Goal: Information Seeking & Learning: Compare options

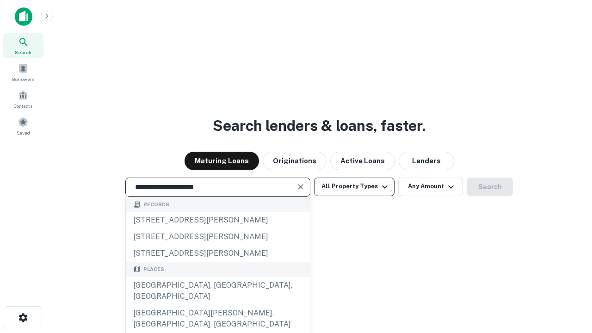
click at [217, 305] on div "[GEOGRAPHIC_DATA], [GEOGRAPHIC_DATA], [GEOGRAPHIC_DATA]" at bounding box center [218, 291] width 184 height 28
type input "**********"
click at [354, 186] on button "All Property Types" at bounding box center [354, 186] width 80 height 18
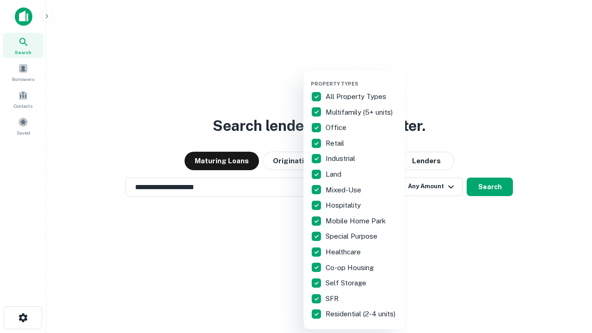
click at [361, 78] on button "button" at bounding box center [362, 78] width 102 height 0
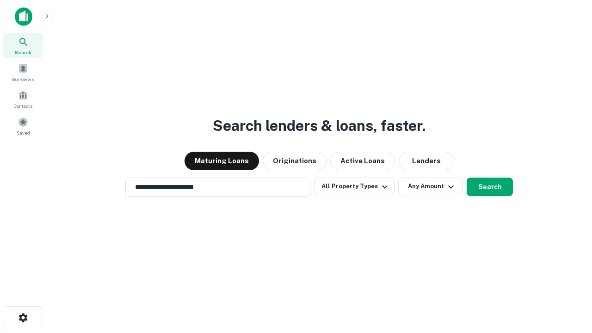
scroll to position [6, 111]
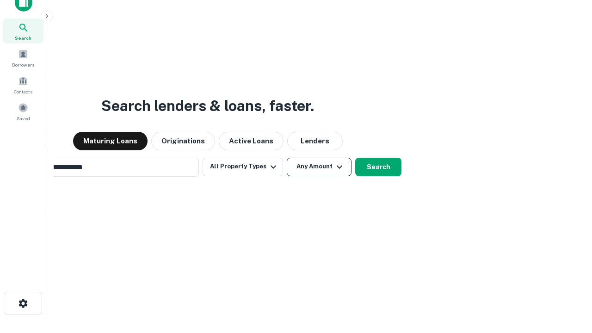
click at [287, 158] on button "Any Amount" at bounding box center [319, 167] width 65 height 18
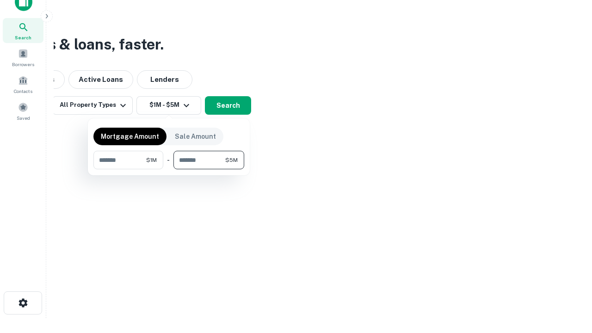
type input "*******"
click at [169, 169] on button "button" at bounding box center [168, 169] width 151 height 0
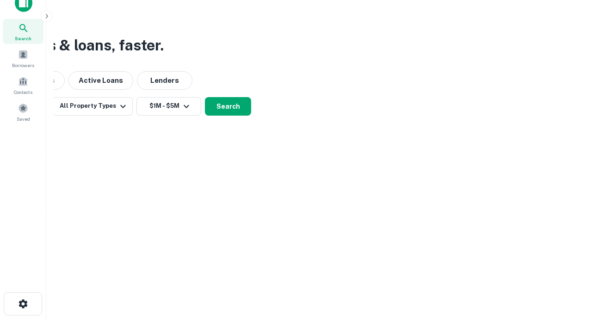
scroll to position [6, 171]
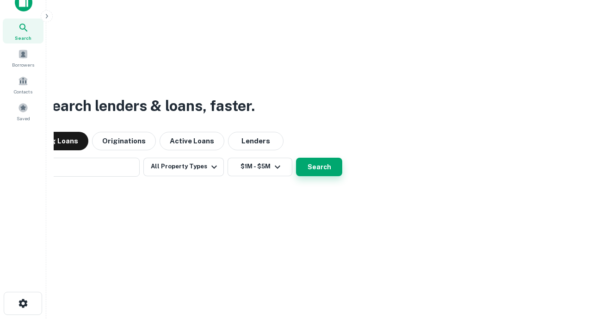
click at [296, 158] on button "Search" at bounding box center [319, 167] width 46 height 18
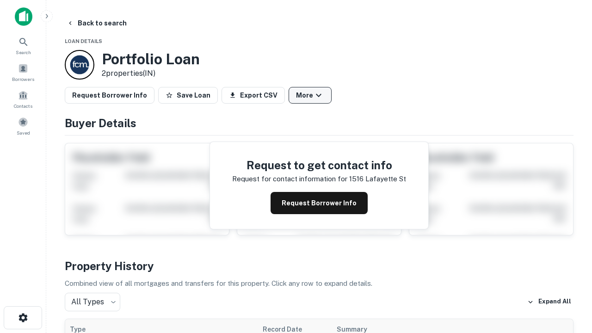
click at [310, 95] on button "More" at bounding box center [309, 95] width 43 height 17
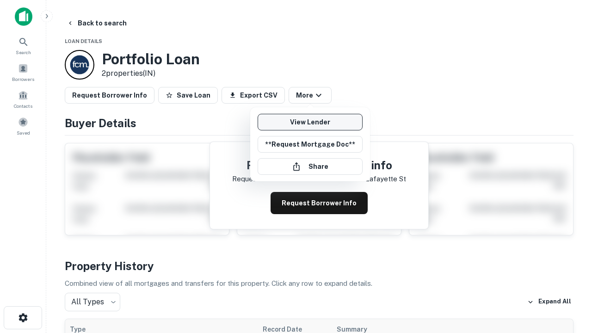
click at [310, 122] on link "View Lender" at bounding box center [309, 122] width 105 height 17
